Goal: Task Accomplishment & Management: Manage account settings

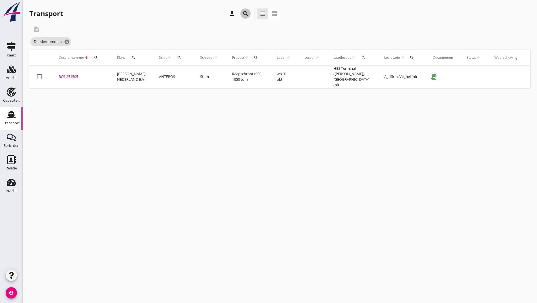
click at [243, 15] on icon "search" at bounding box center [245, 13] width 7 height 7
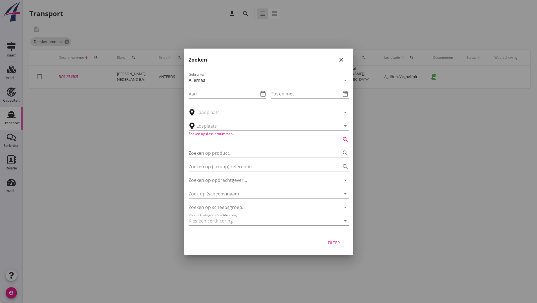
click at [222, 139] on input "Zoeken op dossiernummer..." at bounding box center [261, 139] width 144 height 9
type input "251414"
click at [332, 243] on div "Filter" at bounding box center [334, 242] width 16 height 6
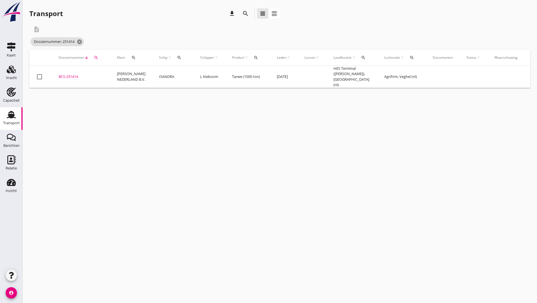
click at [76, 72] on td "BCS-251414 upload_file Drop hier uw bestand om het aan het dossier toe te voegen" at bounding box center [81, 77] width 58 height 22
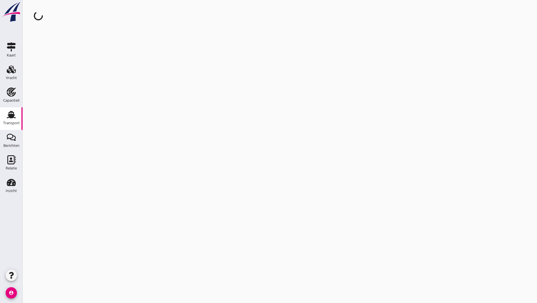
click at [76, 72] on div "cancel You are impersonating another user." at bounding box center [280, 151] width 515 height 303
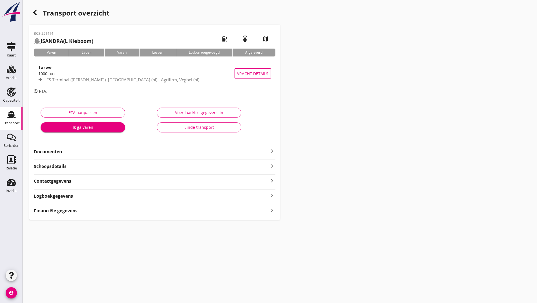
click at [61, 153] on strong "Documenten" at bounding box center [151, 151] width 235 height 6
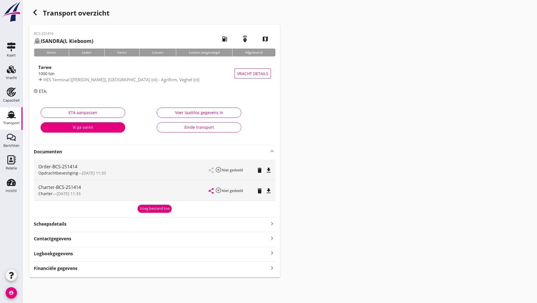
click at [151, 209] on div "Voeg bestand toe" at bounding box center [155, 209] width 30 height 6
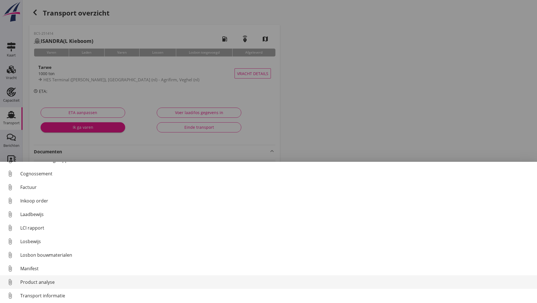
scroll to position [39, 0]
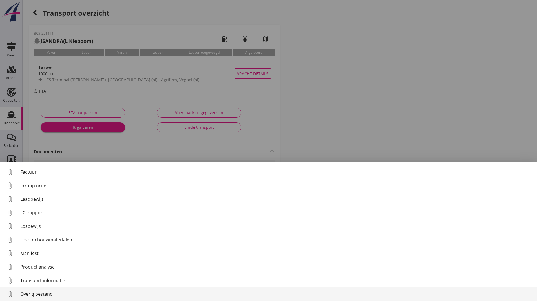
click at [36, 293] on div "Overig bestand" at bounding box center [276, 293] width 512 height 7
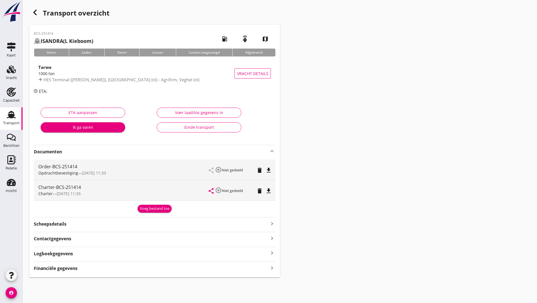
click at [152, 208] on div "Voeg bestand toe" at bounding box center [155, 209] width 30 height 6
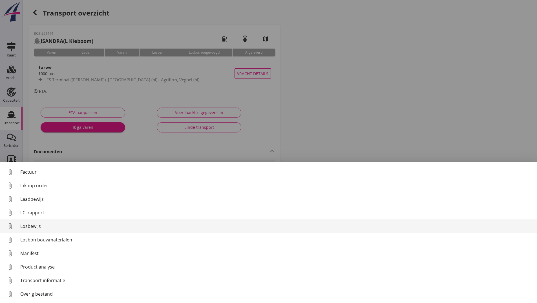
click at [34, 228] on div "Losbewijs" at bounding box center [276, 225] width 512 height 7
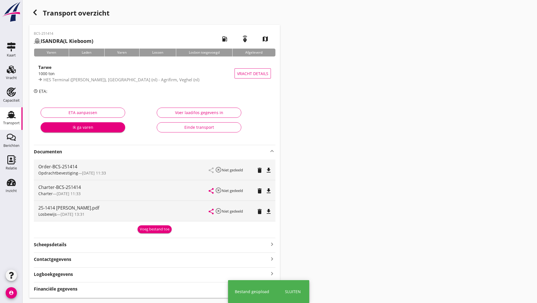
click at [146, 231] on div "Voeg bestand toe" at bounding box center [155, 229] width 30 height 6
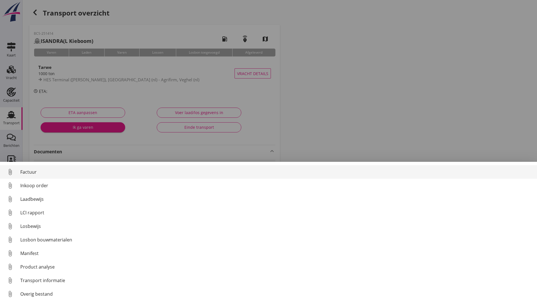
click at [31, 173] on div "Factuur" at bounding box center [276, 171] width 512 height 7
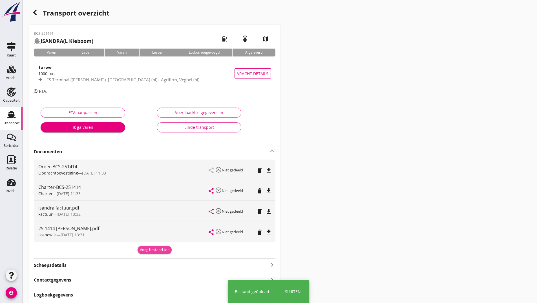
click at [146, 249] on div "Voeg bestand toe" at bounding box center [155, 250] width 30 height 6
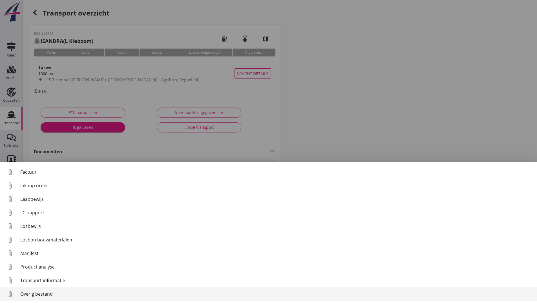
click at [31, 291] on div "Overig bestand" at bounding box center [276, 293] width 512 height 7
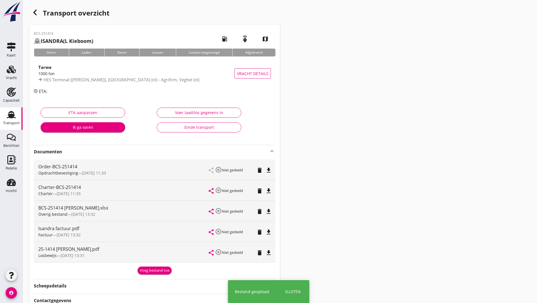
click at [143, 271] on div "Voeg bestand toe" at bounding box center [155, 270] width 30 height 6
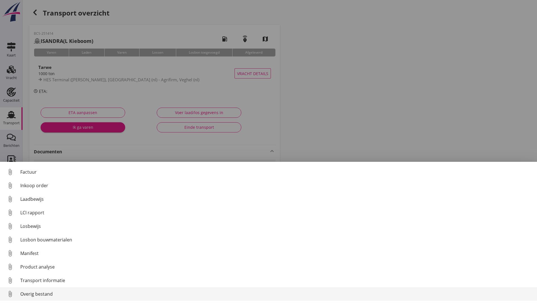
click at [46, 293] on div "Overig bestand" at bounding box center [276, 293] width 512 height 7
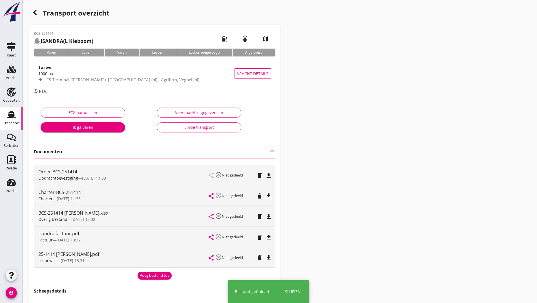
click at [37, 15] on icon "button" at bounding box center [35, 12] width 7 height 7
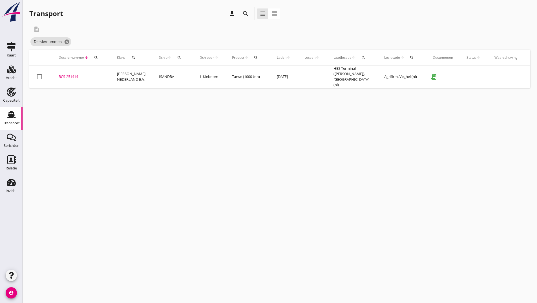
click at [59, 76] on div "BCS-251414" at bounding box center [81, 77] width 45 height 6
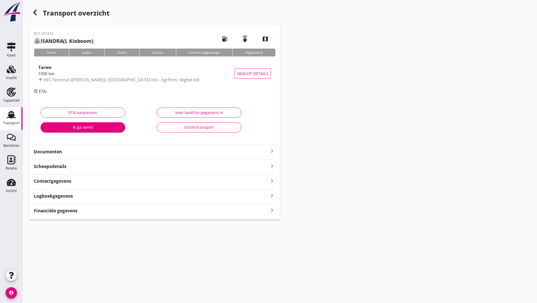
drag, startPoint x: 186, startPoint y: 127, endPoint x: 186, endPoint y: 130, distance: 2.8
click at [186, 127] on div "Einde transport" at bounding box center [199, 127] width 75 height 6
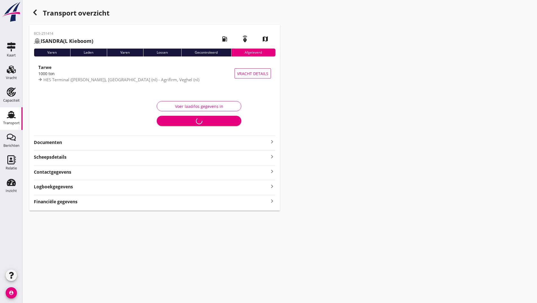
click at [34, 12] on use "button" at bounding box center [34, 13] width 3 height 6
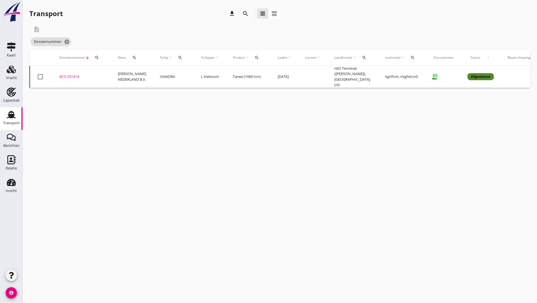
click at [242, 13] on icon "search" at bounding box center [245, 13] width 7 height 7
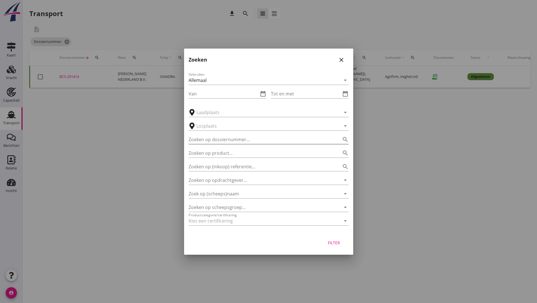
click at [200, 138] on input "Zoeken op dossiernummer..." at bounding box center [261, 139] width 144 height 9
type input "251391"
click at [337, 243] on div "Filter" at bounding box center [334, 242] width 16 height 6
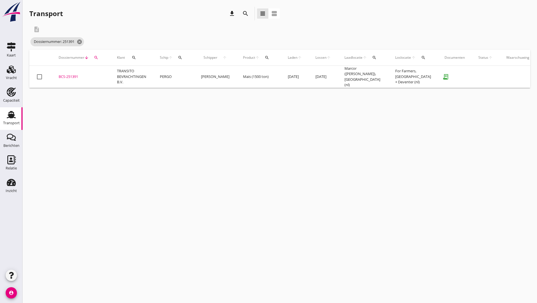
click at [71, 74] on div "BCS-251391" at bounding box center [81, 77] width 45 height 6
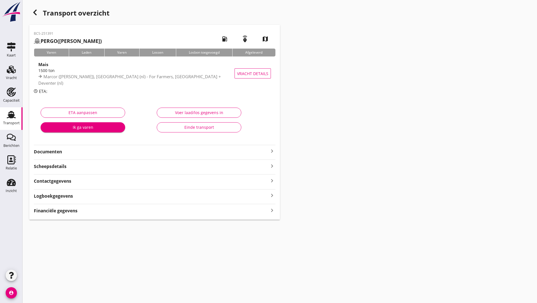
click at [174, 128] on div "Einde transport" at bounding box center [199, 127] width 75 height 6
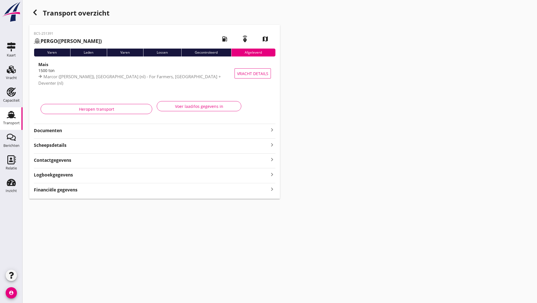
click at [35, 12] on use "button" at bounding box center [34, 13] width 3 height 6
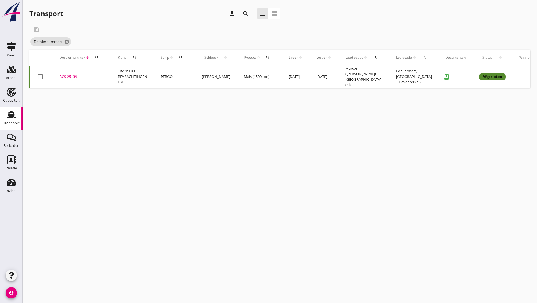
click at [243, 12] on icon "search" at bounding box center [245, 13] width 7 height 7
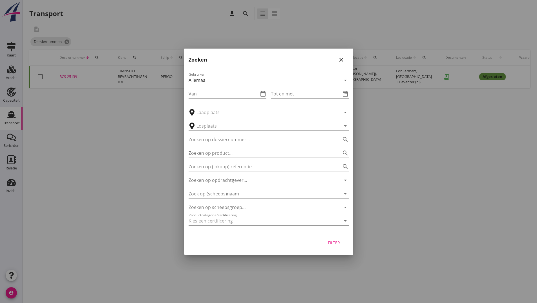
click at [214, 140] on input "Zoeken op dossiernummer..." at bounding box center [261, 139] width 144 height 9
type input "251480"
click at [334, 245] on div "Filter" at bounding box center [334, 242] width 16 height 6
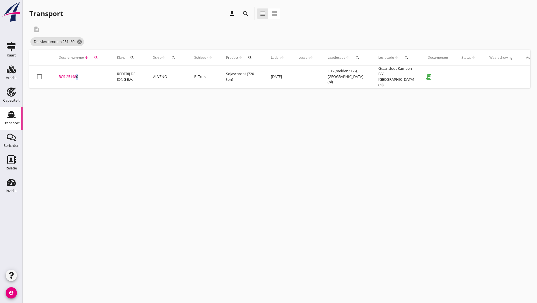
click at [76, 74] on div "BCS-251480" at bounding box center [81, 77] width 45 height 6
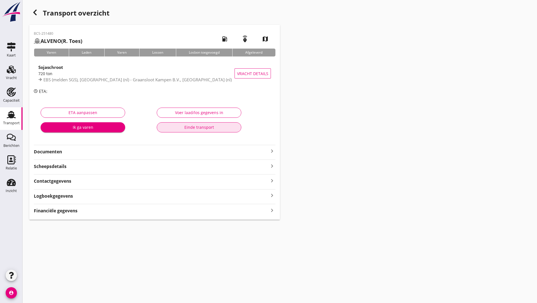
click at [175, 124] on button "Einde transport" at bounding box center [199, 127] width 85 height 10
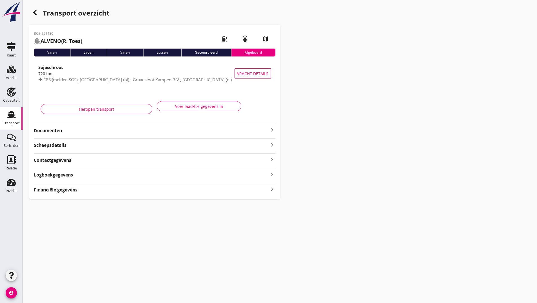
click at [36, 14] on icon "button" at bounding box center [35, 12] width 7 height 7
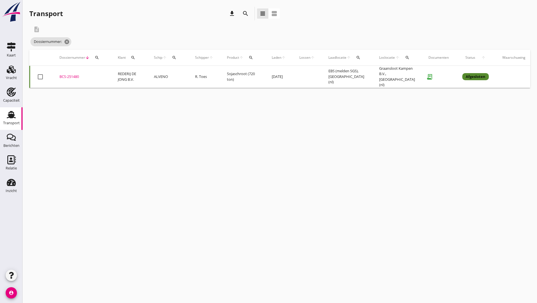
drag, startPoint x: 240, startPoint y: 14, endPoint x: 240, endPoint y: 17, distance: 3.7
click at [240, 14] on div "search" at bounding box center [246, 14] width 14 height 14
click at [244, 12] on icon "search" at bounding box center [245, 13] width 7 height 7
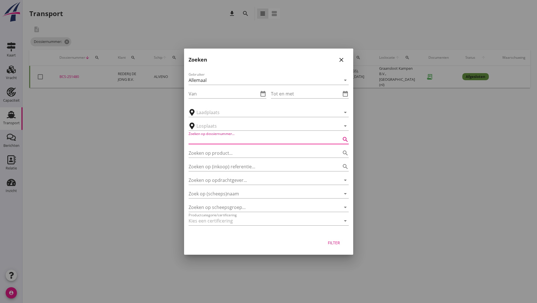
click at [200, 144] on input "Zoeken op dossiernummer..." at bounding box center [261, 139] width 144 height 9
type input "251484"
click at [330, 237] on button "Filter" at bounding box center [334, 242] width 25 height 10
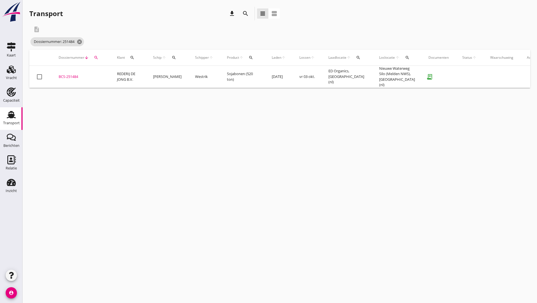
click at [70, 74] on div "BCS-251484" at bounding box center [81, 77] width 45 height 6
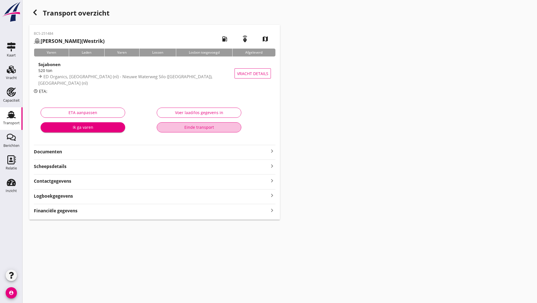
click at [166, 127] on div "Einde transport" at bounding box center [199, 127] width 75 height 6
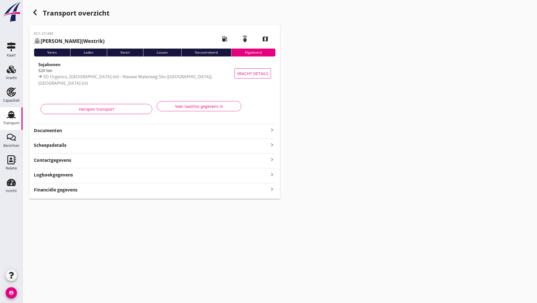
click at [33, 14] on icon "button" at bounding box center [35, 12] width 7 height 7
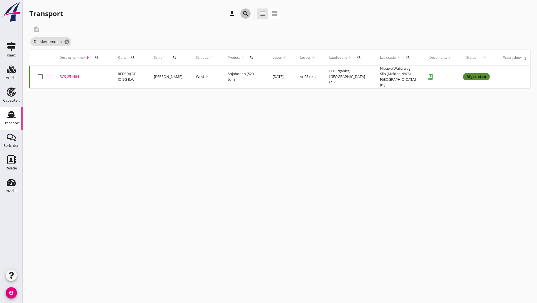
click at [244, 12] on icon "search" at bounding box center [245, 13] width 7 height 7
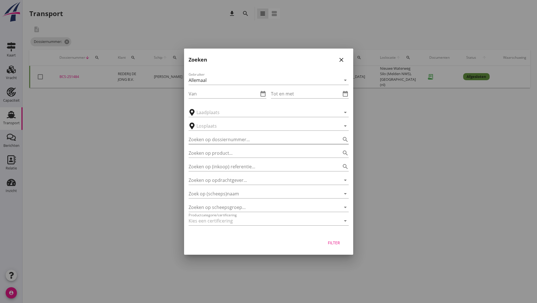
click at [197, 138] on input "Zoeken op dossiernummer..." at bounding box center [261, 139] width 144 height 9
type input "251418"
click at [327, 244] on div "Filter" at bounding box center [334, 242] width 16 height 6
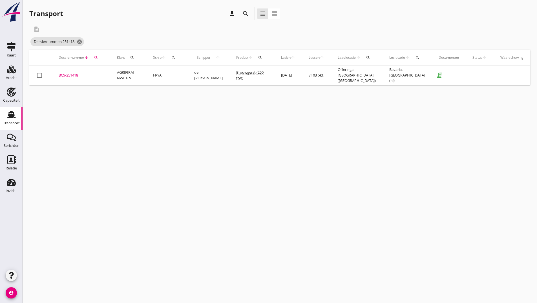
click at [72, 76] on div "BCS-251418" at bounding box center [81, 75] width 45 height 6
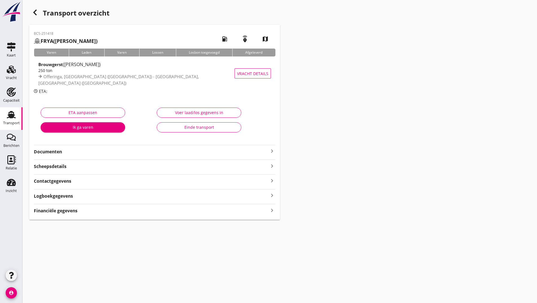
click at [169, 125] on div "Einde transport" at bounding box center [199, 127] width 75 height 6
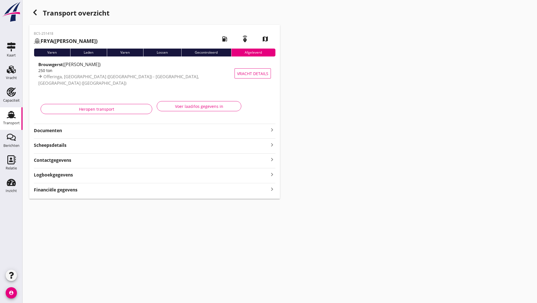
click at [36, 13] on icon "button" at bounding box center [35, 12] width 7 height 7
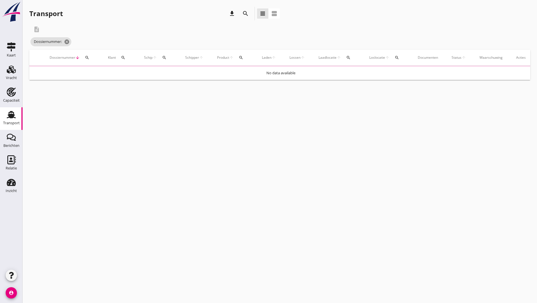
click at [246, 14] on icon "search" at bounding box center [245, 13] width 7 height 7
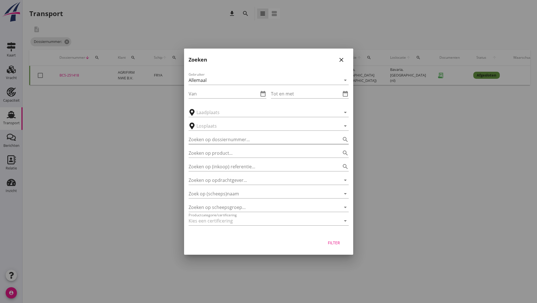
click at [214, 139] on input "Zoeken op dossiernummer..." at bounding box center [261, 139] width 144 height 9
type input "251472"
click at [332, 241] on div "Filter" at bounding box center [334, 242] width 16 height 6
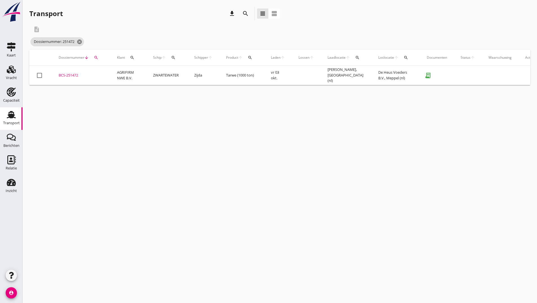
click at [69, 75] on div "BCS-251472" at bounding box center [81, 75] width 45 height 6
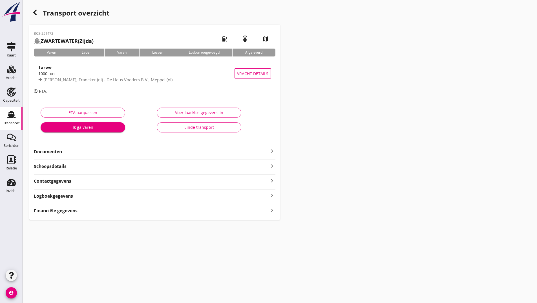
click at [172, 127] on div "Einde transport" at bounding box center [199, 127] width 75 height 6
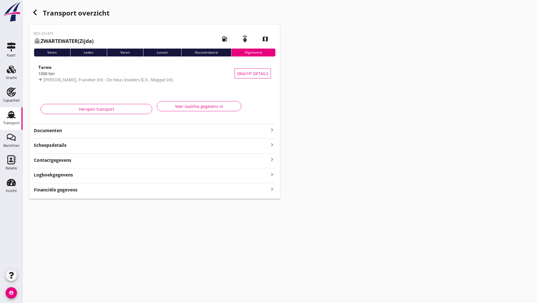
click at [38, 13] on icon "button" at bounding box center [35, 12] width 7 height 7
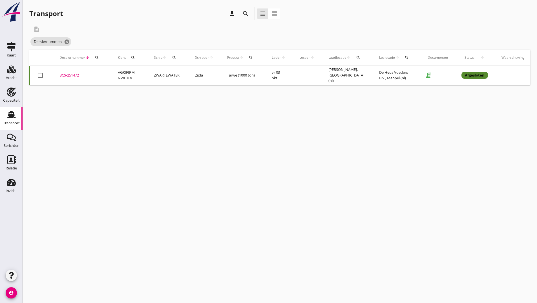
click at [244, 14] on icon "search" at bounding box center [245, 13] width 7 height 7
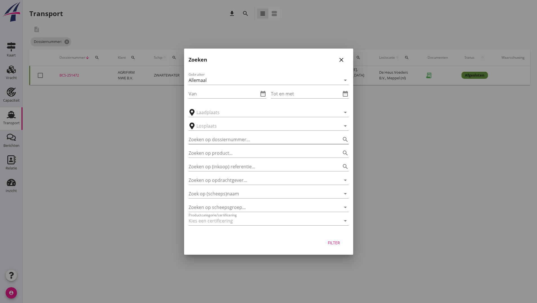
click at [193, 142] on input "Zoeken op dossiernummer..." at bounding box center [261, 139] width 144 height 9
type input "251449"
click at [335, 242] on div "Filter" at bounding box center [334, 242] width 16 height 6
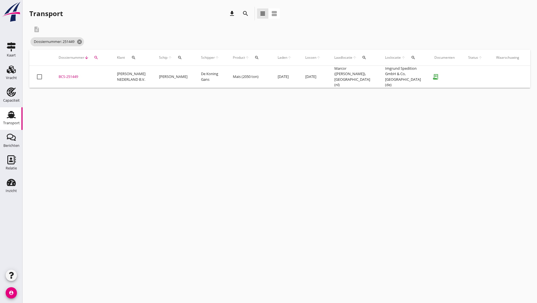
click at [74, 75] on div "BCS-251449" at bounding box center [81, 77] width 45 height 6
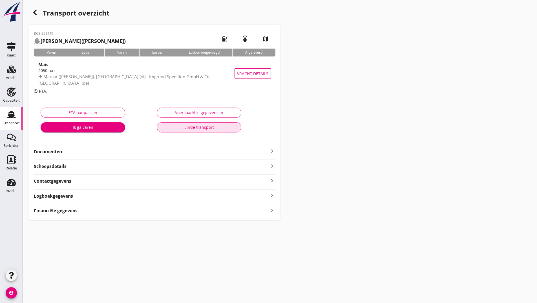
drag, startPoint x: 194, startPoint y: 127, endPoint x: 190, endPoint y: 132, distance: 6.5
click at [194, 128] on div "Einde transport" at bounding box center [199, 127] width 75 height 6
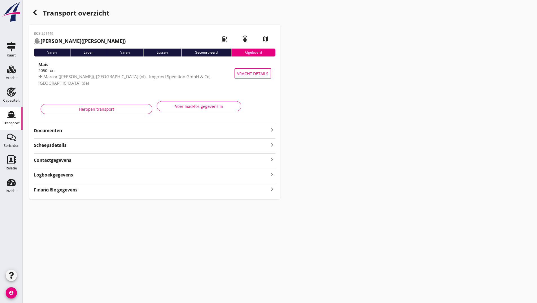
click at [36, 14] on icon "button" at bounding box center [35, 12] width 7 height 7
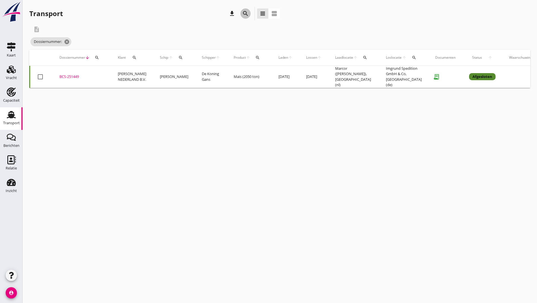
click at [246, 13] on icon "search" at bounding box center [245, 13] width 7 height 7
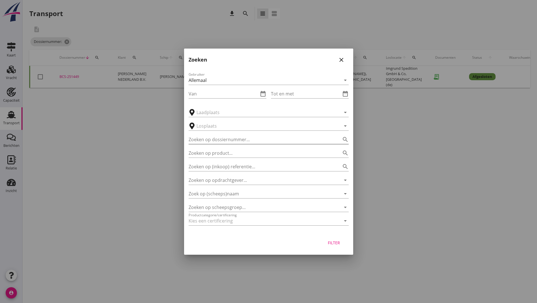
click at [220, 139] on input "Zoeken op dossiernummer..." at bounding box center [261, 139] width 144 height 9
type input "251451"
drag, startPoint x: 337, startPoint y: 231, endPoint x: 334, endPoint y: 233, distance: 4.1
click at [338, 232] on div "Gebruiker Allemaal arrow_drop_down Van date_range Tot en met date_range arrow_d…" at bounding box center [268, 150] width 169 height 166
click at [330, 242] on div "Filter" at bounding box center [334, 242] width 16 height 6
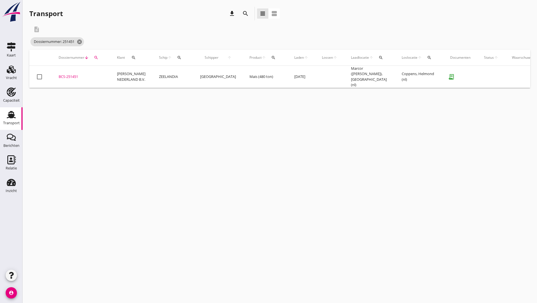
drag, startPoint x: 74, startPoint y: 73, endPoint x: 83, endPoint y: 80, distance: 10.7
click at [75, 74] on div "BCS-251451" at bounding box center [81, 77] width 45 height 6
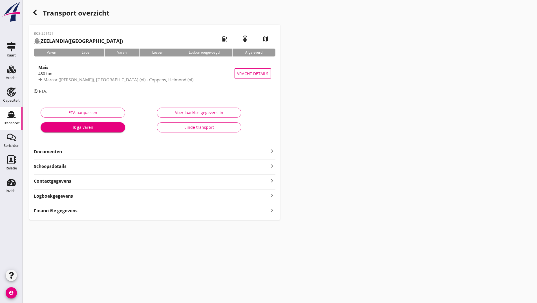
drag, startPoint x: 176, startPoint y: 127, endPoint x: 172, endPoint y: 130, distance: 5.1
click at [176, 128] on div "Einde transport" at bounding box center [199, 127] width 75 height 6
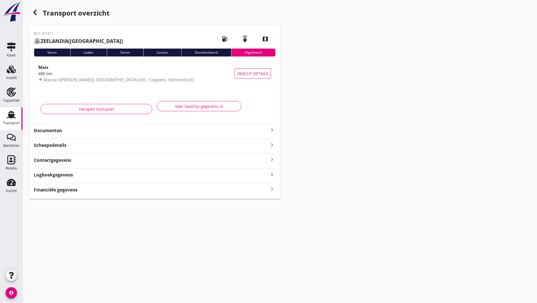
click at [38, 12] on icon "button" at bounding box center [35, 12] width 7 height 7
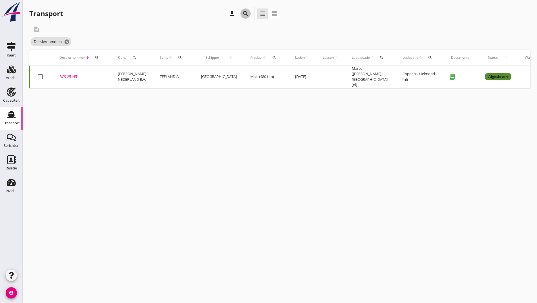
click at [246, 10] on icon "search" at bounding box center [245, 13] width 7 height 7
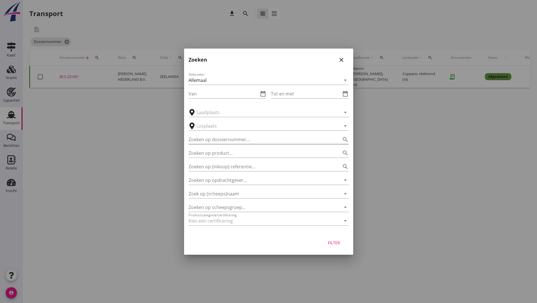
click at [208, 141] on input "Zoeken op dossiernummer..." at bounding box center [261, 139] width 144 height 9
type input "251477"
click at [337, 241] on div "Filter" at bounding box center [334, 242] width 16 height 6
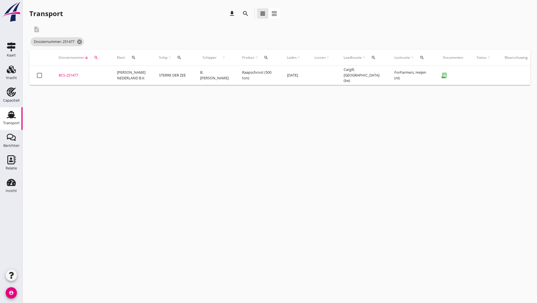
click at [73, 76] on div "BCS-251477" at bounding box center [81, 75] width 45 height 6
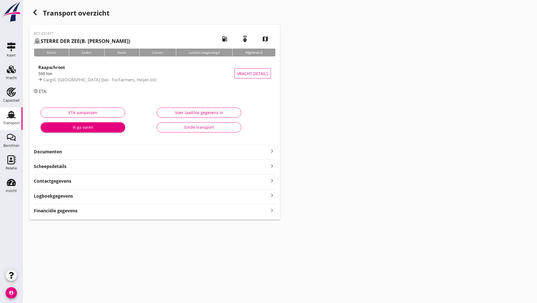
click at [189, 129] on div "Einde transport" at bounding box center [199, 127] width 75 height 6
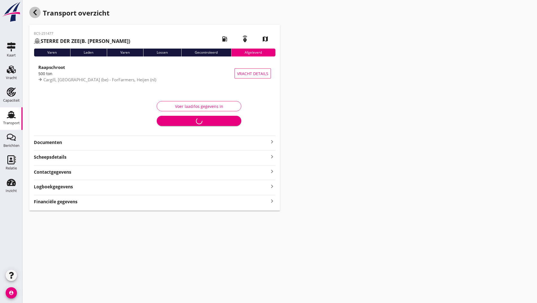
click at [37, 10] on icon "button" at bounding box center [35, 12] width 7 height 7
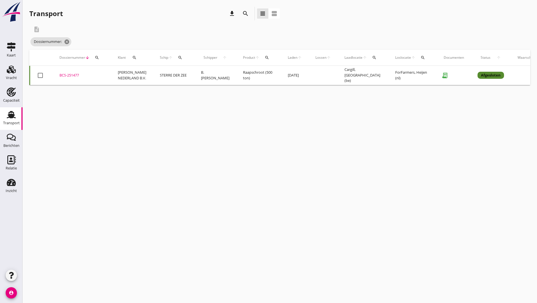
click at [244, 13] on icon "search" at bounding box center [245, 13] width 7 height 7
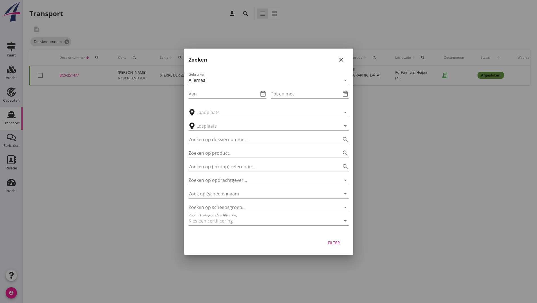
click at [200, 142] on input "Zoeken op dossiernummer..." at bounding box center [261, 139] width 144 height 9
type input "251496"
click at [337, 245] on div "Filter" at bounding box center [334, 242] width 16 height 6
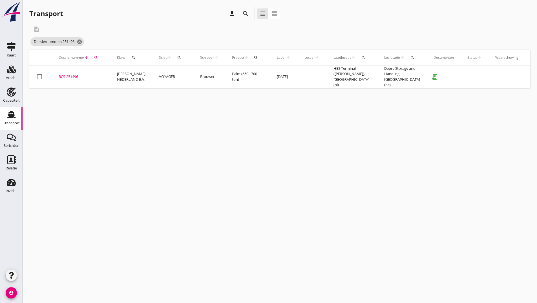
click at [70, 75] on div "BCS-251496" at bounding box center [81, 77] width 45 height 6
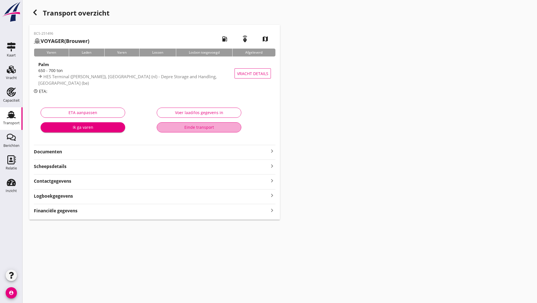
click at [182, 124] on button "Einde transport" at bounding box center [199, 127] width 85 height 10
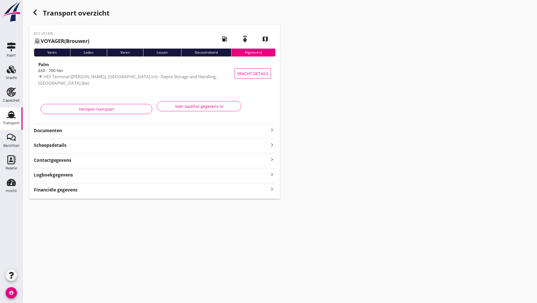
click at [36, 13] on icon "button" at bounding box center [35, 12] width 7 height 7
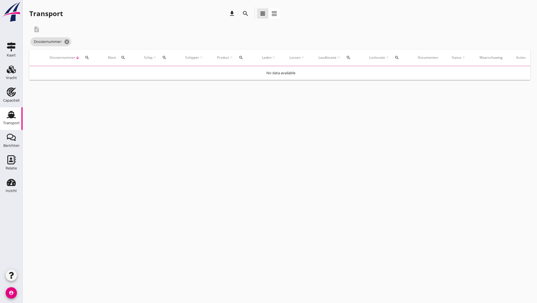
click at [245, 14] on icon "search" at bounding box center [245, 13] width 7 height 7
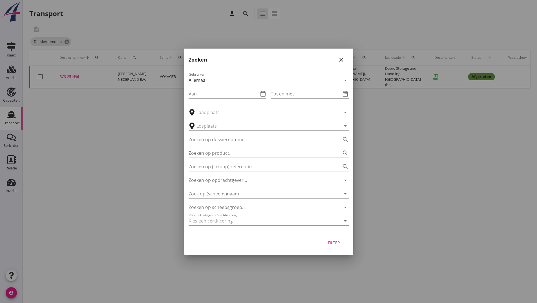
click at [217, 143] on input "Zoeken op dossiernummer..." at bounding box center [261, 139] width 144 height 9
type input "251497"
click at [334, 242] on div "Filter" at bounding box center [334, 242] width 16 height 6
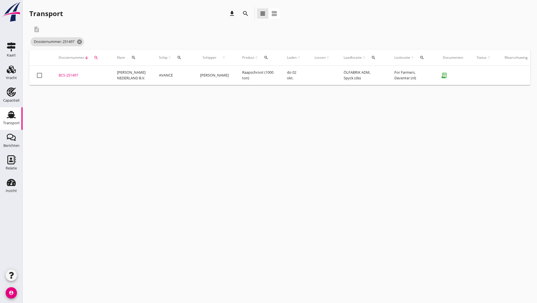
click at [75, 75] on div "BCS-251497" at bounding box center [81, 75] width 45 height 6
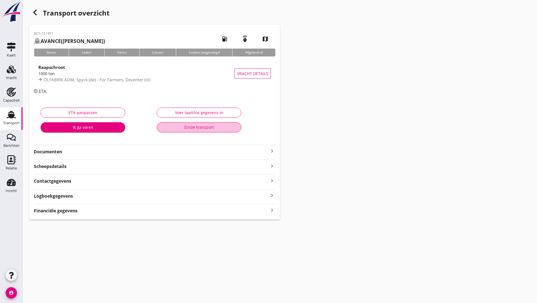
click at [204, 126] on div "Einde transport" at bounding box center [199, 127] width 75 height 6
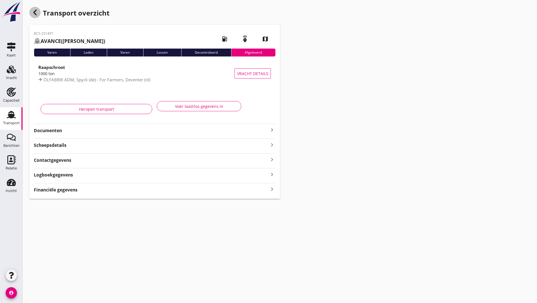
click at [35, 13] on icon "button" at bounding box center [35, 12] width 7 height 7
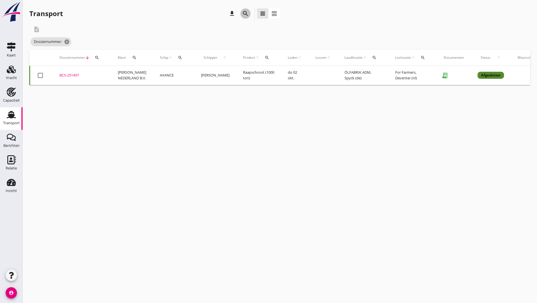
click at [245, 12] on icon "search" at bounding box center [245, 13] width 7 height 7
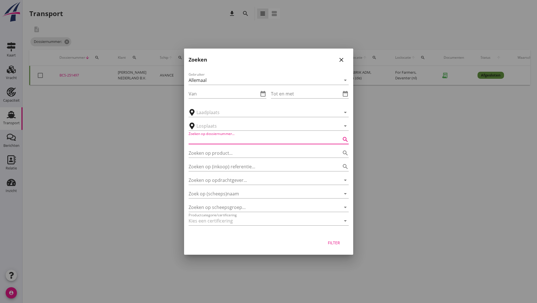
click at [218, 137] on input "Zoeken op dossiernummer..." at bounding box center [261, 139] width 144 height 9
type input "251505"
click at [338, 245] on div "Filter" at bounding box center [334, 242] width 16 height 6
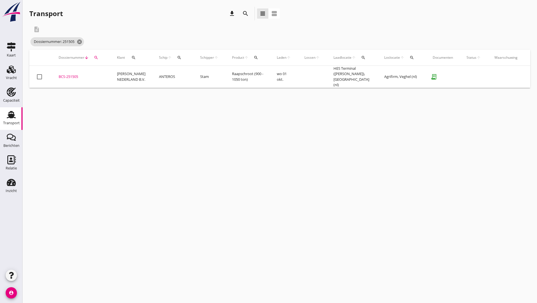
click at [77, 75] on div "BCS-251505" at bounding box center [81, 77] width 45 height 6
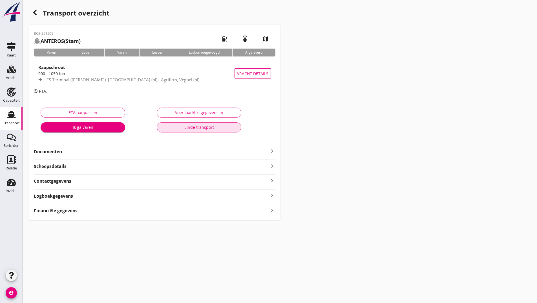
drag, startPoint x: 185, startPoint y: 126, endPoint x: 195, endPoint y: 133, distance: 12.1
click at [185, 127] on div "Einde transport" at bounding box center [199, 127] width 75 height 6
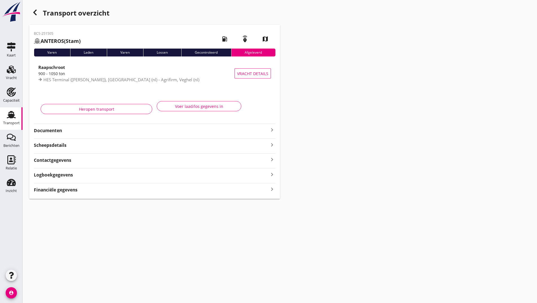
click at [52, 128] on strong "Documenten" at bounding box center [151, 130] width 235 height 6
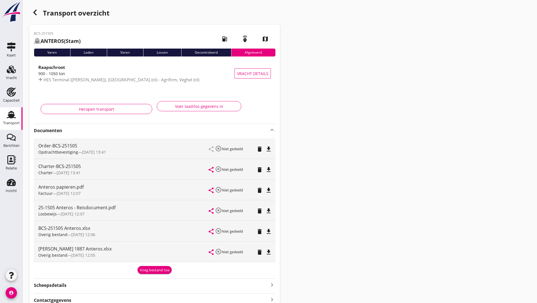
click at [36, 12] on icon "button" at bounding box center [35, 12] width 7 height 7
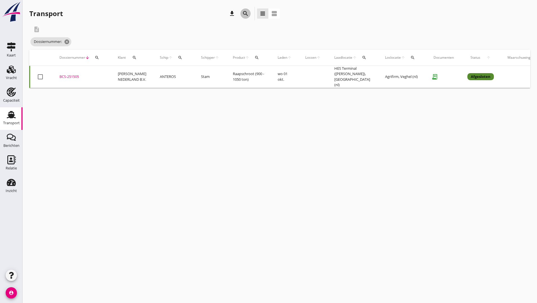
click at [243, 13] on icon "search" at bounding box center [245, 13] width 7 height 7
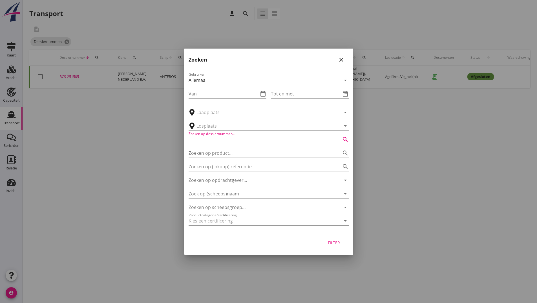
click at [211, 139] on input "Zoeken op dossiernummer..." at bounding box center [261, 139] width 144 height 9
type input "251318"
click at [329, 241] on div "Filter" at bounding box center [334, 242] width 16 height 6
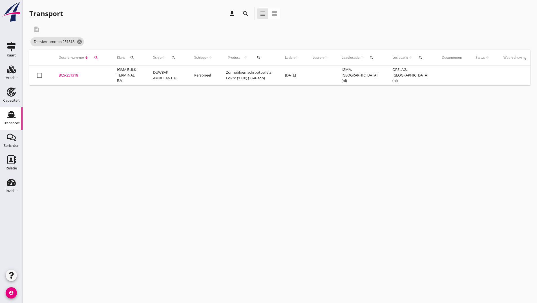
click at [80, 76] on div "BCS-251318" at bounding box center [81, 75] width 45 height 6
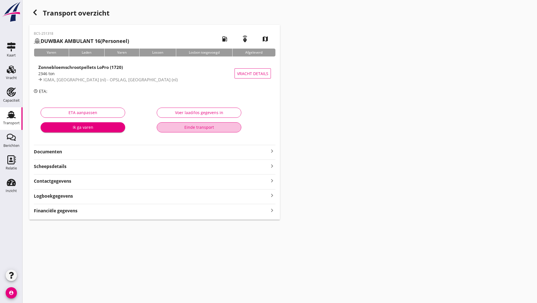
click at [191, 129] on div "Einde transport" at bounding box center [199, 127] width 75 height 6
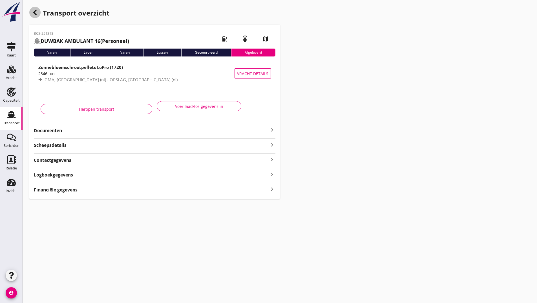
click at [34, 13] on use "button" at bounding box center [34, 13] width 3 height 6
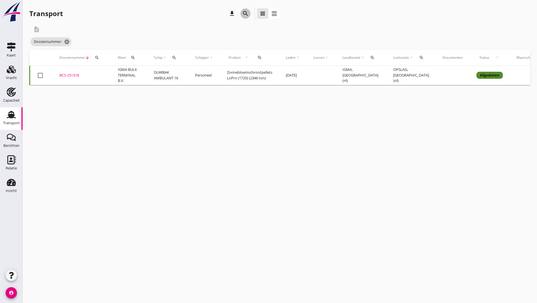
click at [245, 14] on icon "search" at bounding box center [245, 13] width 7 height 7
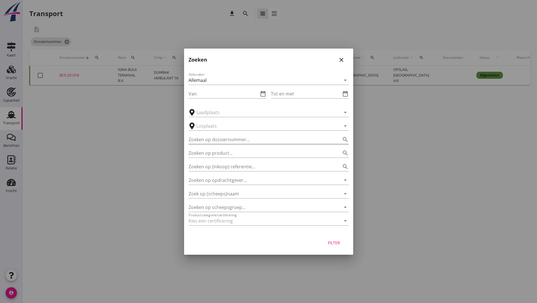
click at [213, 141] on input "Zoeken op dossiernummer..." at bounding box center [261, 139] width 144 height 9
type input "251015"
click at [333, 243] on div "Filter" at bounding box center [334, 242] width 16 height 6
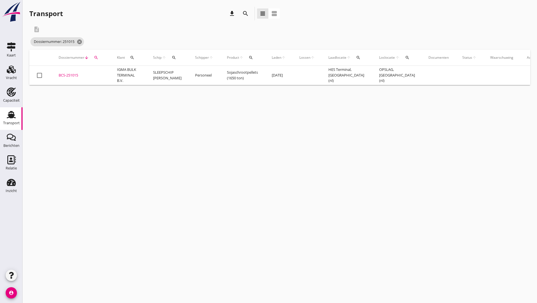
click at [70, 74] on div "BCS-251015" at bounding box center [81, 75] width 45 height 6
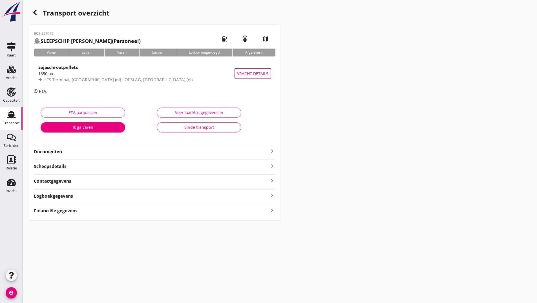
click at [183, 126] on div "Einde transport" at bounding box center [199, 127] width 75 height 6
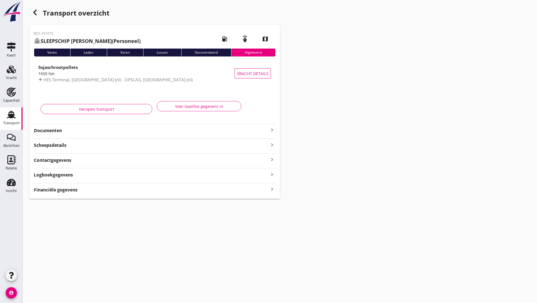
click at [38, 12] on icon "button" at bounding box center [35, 12] width 7 height 7
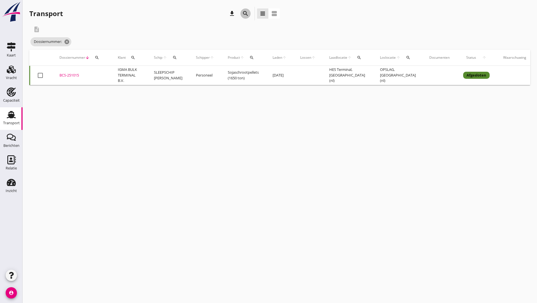
click at [243, 14] on icon "search" at bounding box center [245, 13] width 7 height 7
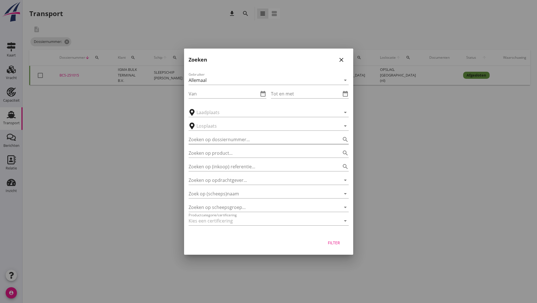
click at [223, 137] on input "Zoeken op dossiernummer..." at bounding box center [261, 139] width 144 height 9
type input "251438"
click at [330, 242] on div "Filter" at bounding box center [334, 242] width 16 height 6
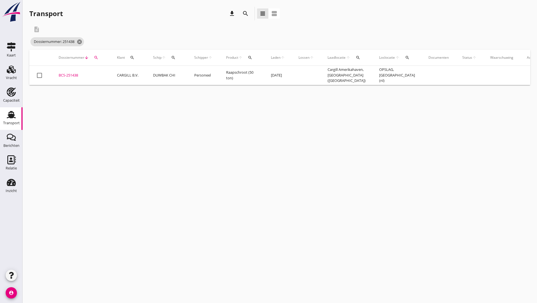
click at [72, 76] on div "BCS-251438" at bounding box center [81, 75] width 45 height 6
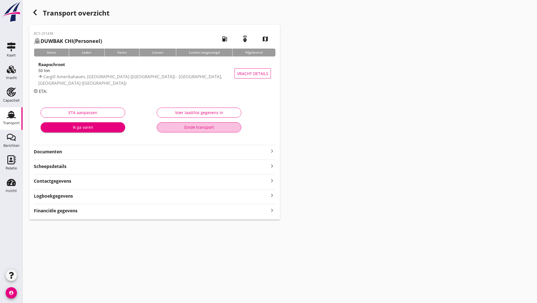
click at [164, 130] on button "Einde transport" at bounding box center [199, 127] width 85 height 10
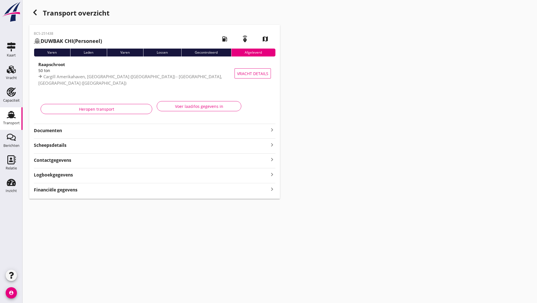
click at [36, 13] on icon "button" at bounding box center [35, 12] width 7 height 7
